Goal: Navigation & Orientation: Understand site structure

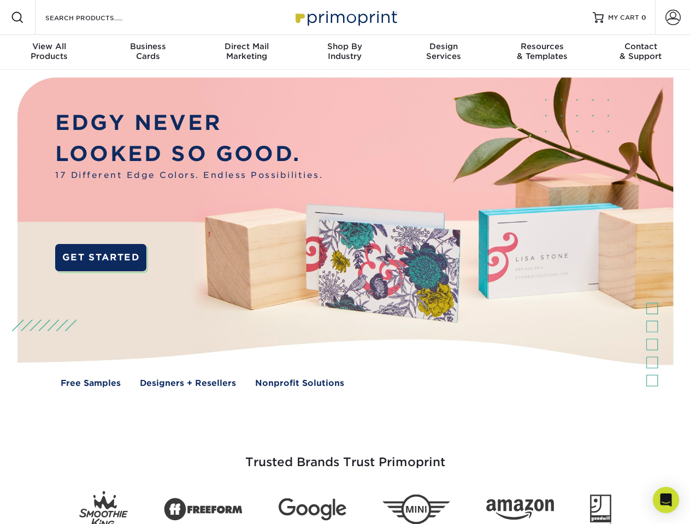
click at [345, 262] on img at bounding box center [344, 240] width 683 height 341
click at [17, 17] on span at bounding box center [17, 17] width 13 height 13
click at [673, 17] on span at bounding box center [672, 17] width 15 height 15
click at [49, 52] on div "View All Products" at bounding box center [49, 52] width 98 height 20
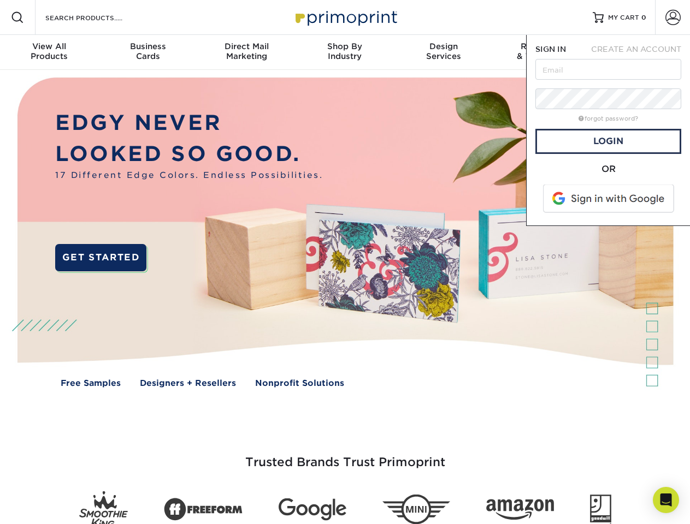
click at [148, 52] on div "Business Cards" at bounding box center [147, 52] width 98 height 20
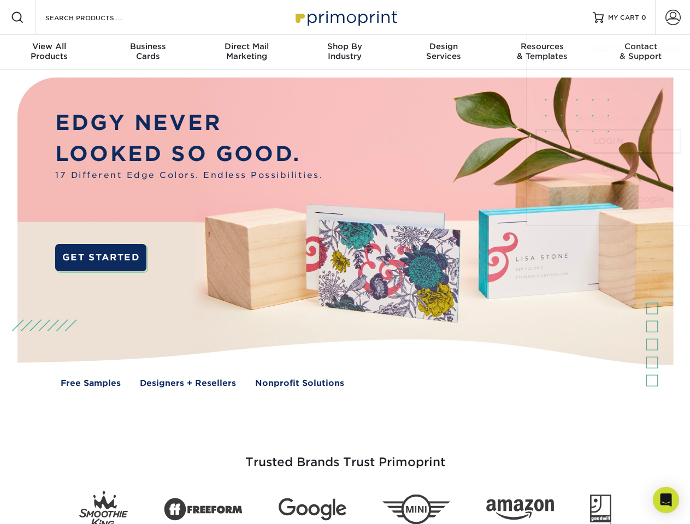
click at [246, 52] on div "Direct Mail Marketing" at bounding box center [246, 52] width 98 height 20
click at [345, 52] on div "Shop By Industry" at bounding box center [345, 52] width 98 height 20
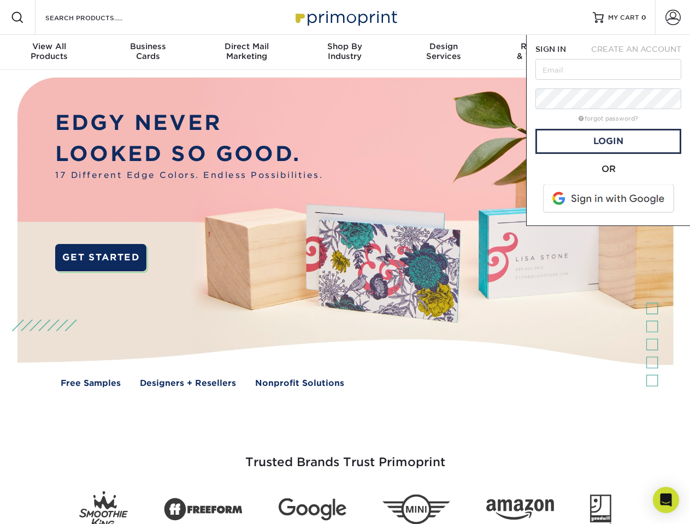
click at [444, 52] on div "Design Services" at bounding box center [443, 52] width 98 height 20
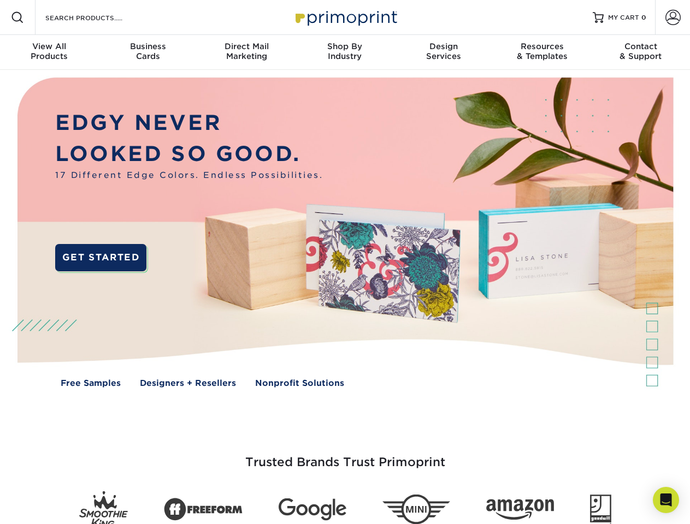
click at [542, 52] on span "SIGN IN" at bounding box center [550, 49] width 31 height 9
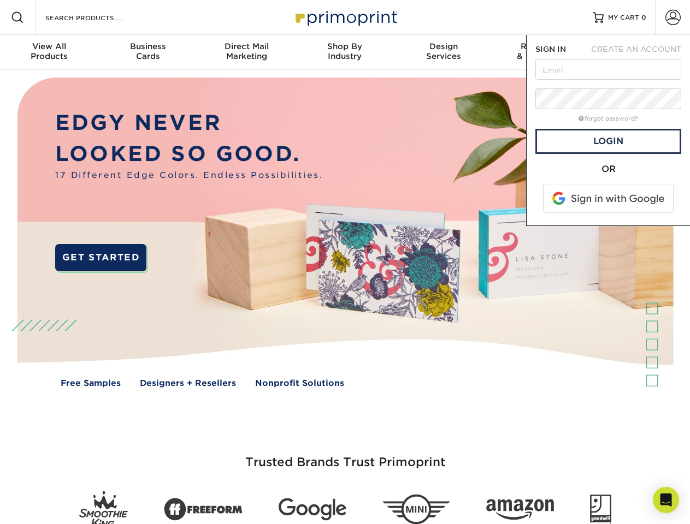
click at [641, 52] on div "Contact & Support" at bounding box center [641, 52] width 98 height 20
